Goal: Task Accomplishment & Management: Complete application form

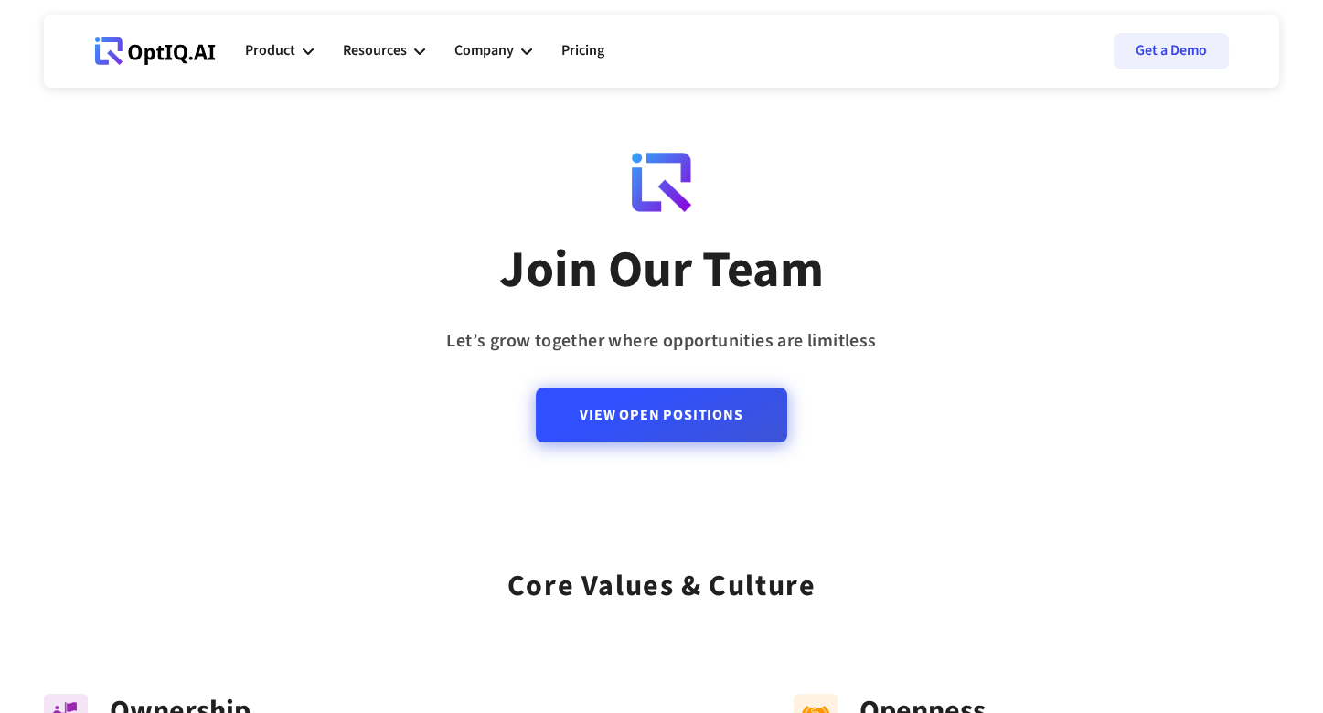
click at [707, 412] on link "View Open Positions" at bounding box center [661, 415] width 251 height 55
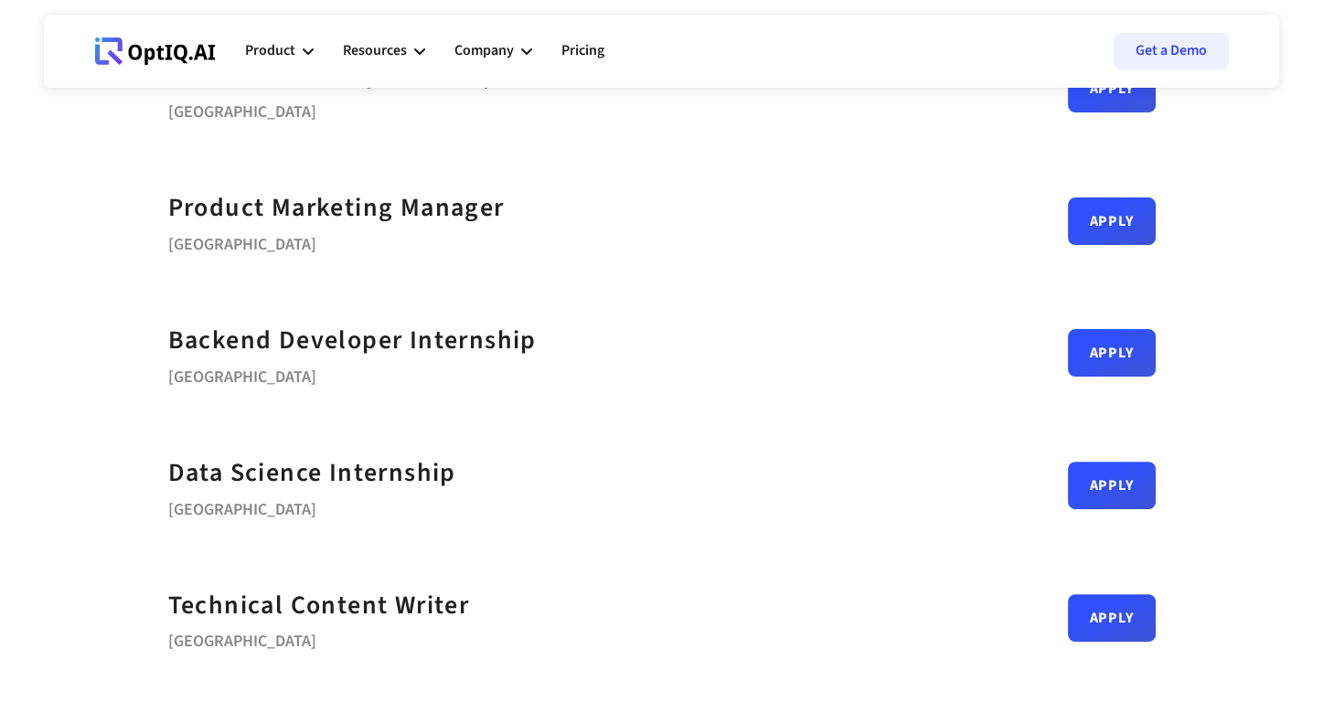
scroll to position [823, 0]
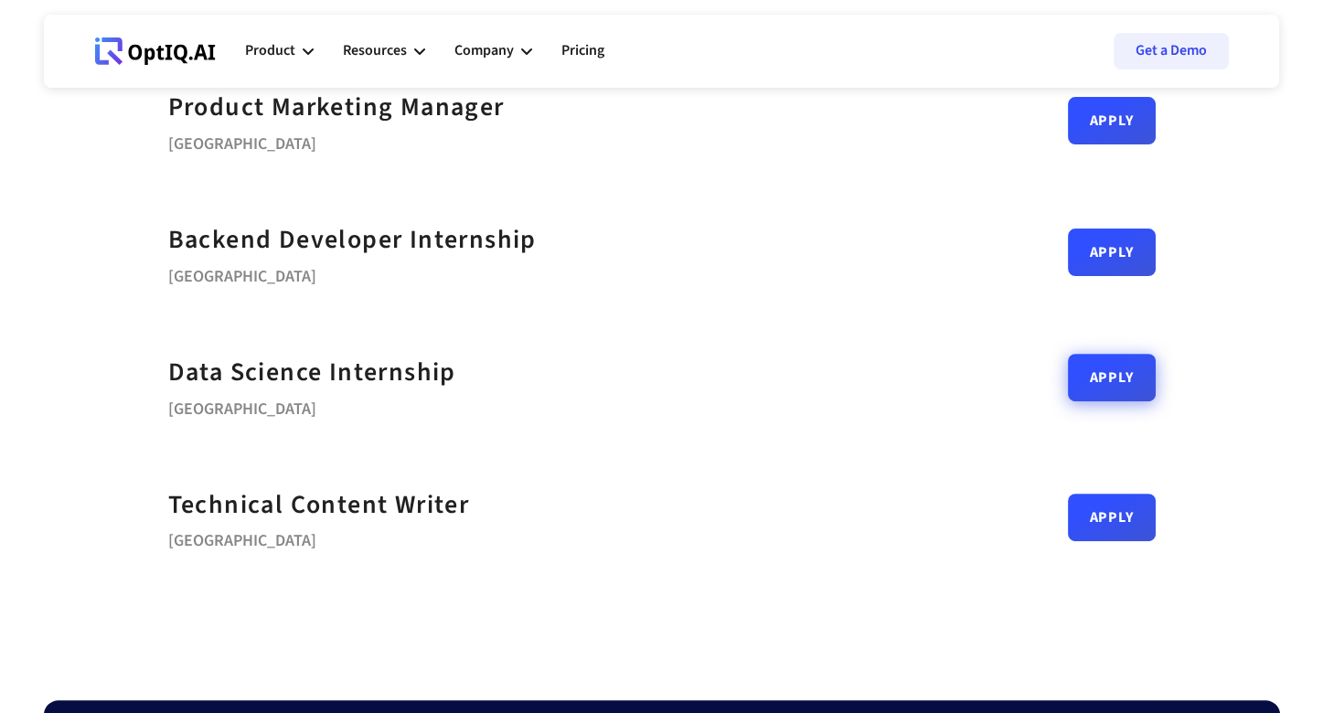
click at [1113, 376] on link "Apply" at bounding box center [1112, 378] width 88 height 48
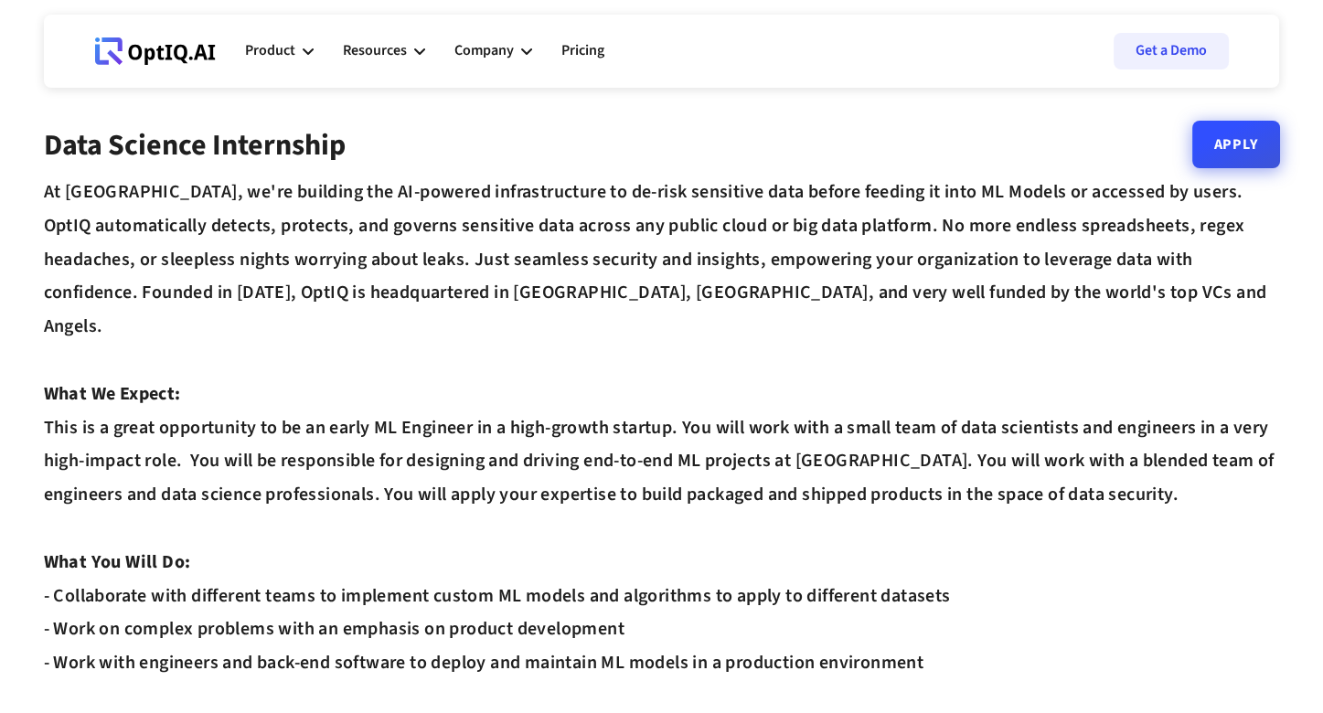
click at [1213, 154] on link "Apply" at bounding box center [1236, 145] width 88 height 48
